Goal: Information Seeking & Learning: Understand process/instructions

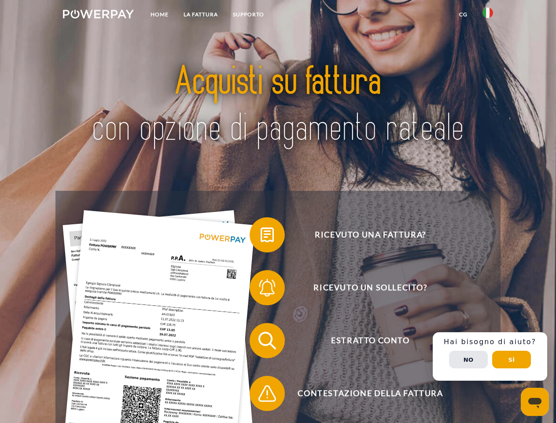
click at [98, 15] on img at bounding box center [98, 14] width 71 height 9
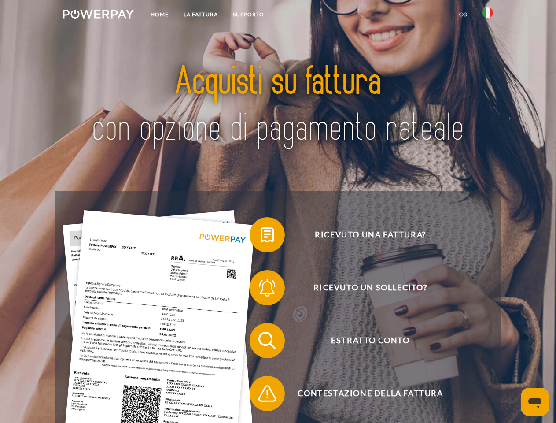
click at [488, 15] on img at bounding box center [488, 12] width 11 height 11
click at [463, 15] on link "CG" at bounding box center [463, 15] width 23 height 16
click at [261, 236] on span at bounding box center [254, 235] width 44 height 44
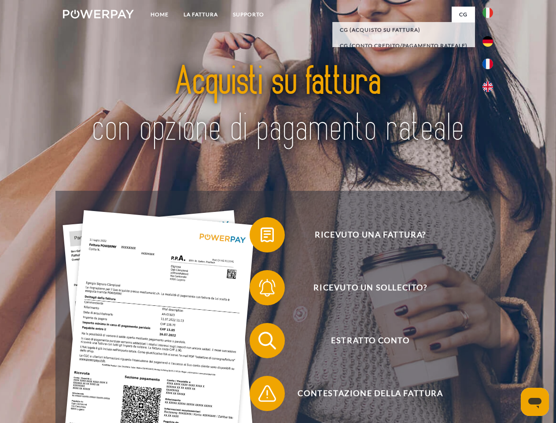
click at [261, 289] on span at bounding box center [254, 288] width 44 height 44
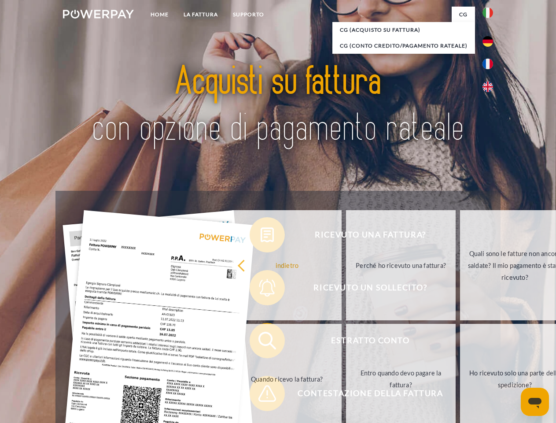
click at [346, 342] on link "Entro quando devo pagare la fattura?" at bounding box center [401, 379] width 110 height 110
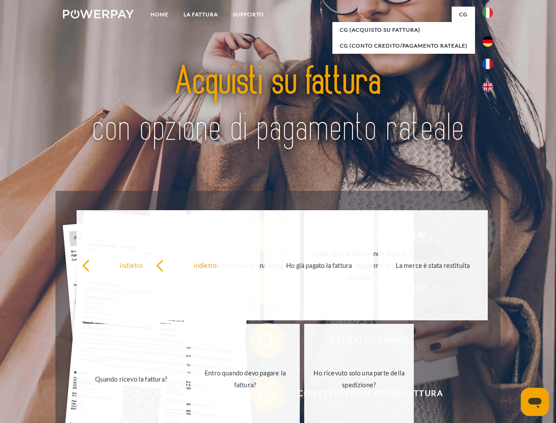
click at [261, 395] on span at bounding box center [254, 393] width 44 height 44
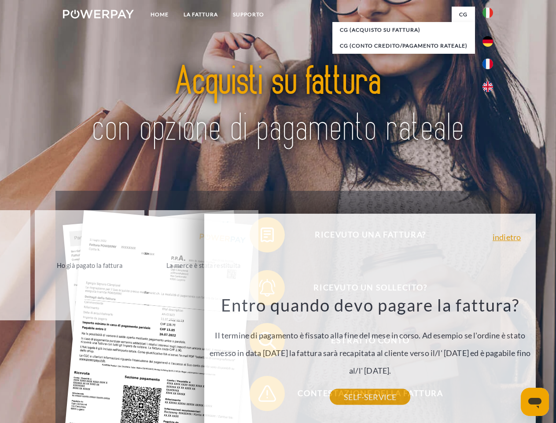
click at [490, 356] on div "Ricevuto una fattura? Ricevuto un sollecito? Estratto conto indietro" at bounding box center [277, 367] width 445 height 352
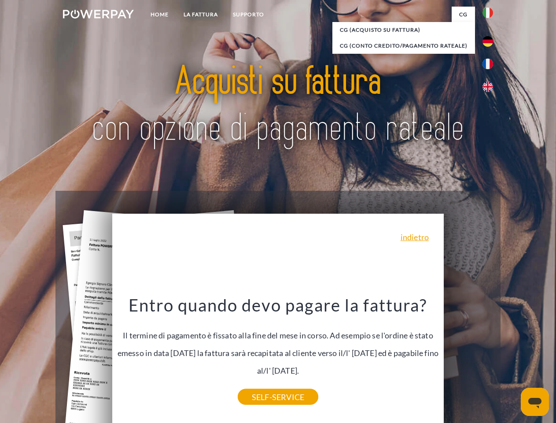
click at [469, 358] on span "Estratto conto" at bounding box center [370, 340] width 216 height 35
click at [512, 359] on header "Home LA FATTURA [GEOGRAPHIC_DATA]" at bounding box center [278, 304] width 556 height 608
